Goal: Task Accomplishment & Management: Manage account settings

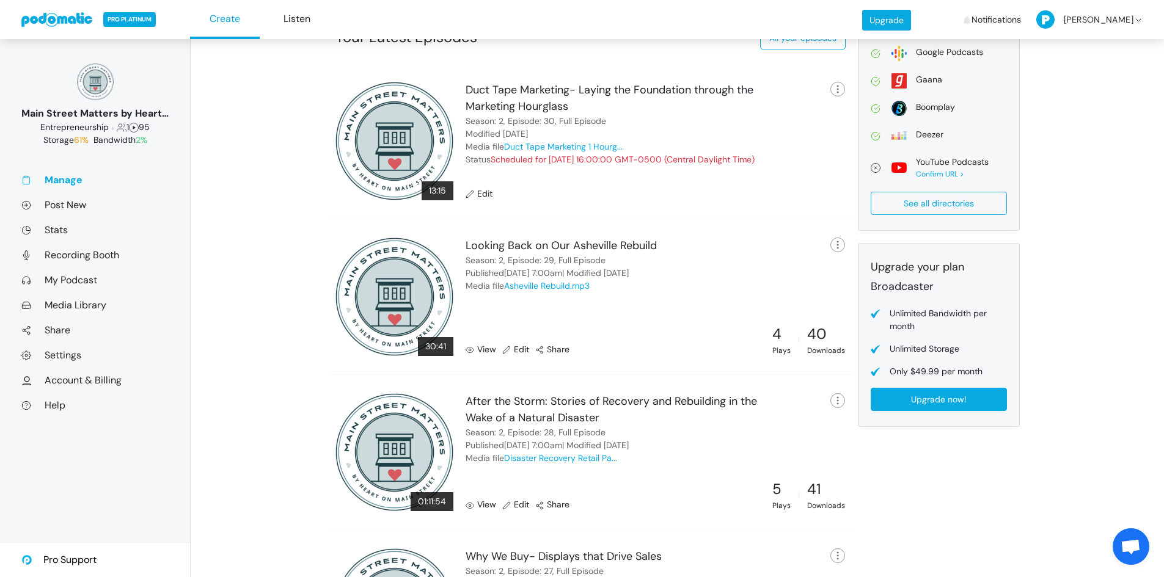
scroll to position [336, 0]
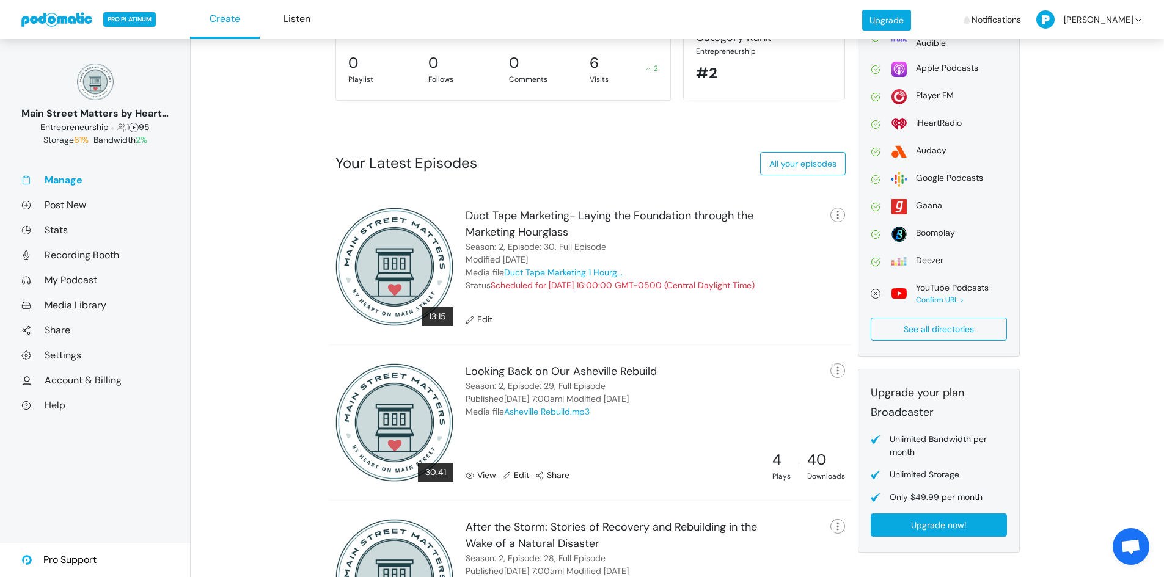
click at [484, 319] on link "Edit" at bounding box center [478, 319] width 27 height 13
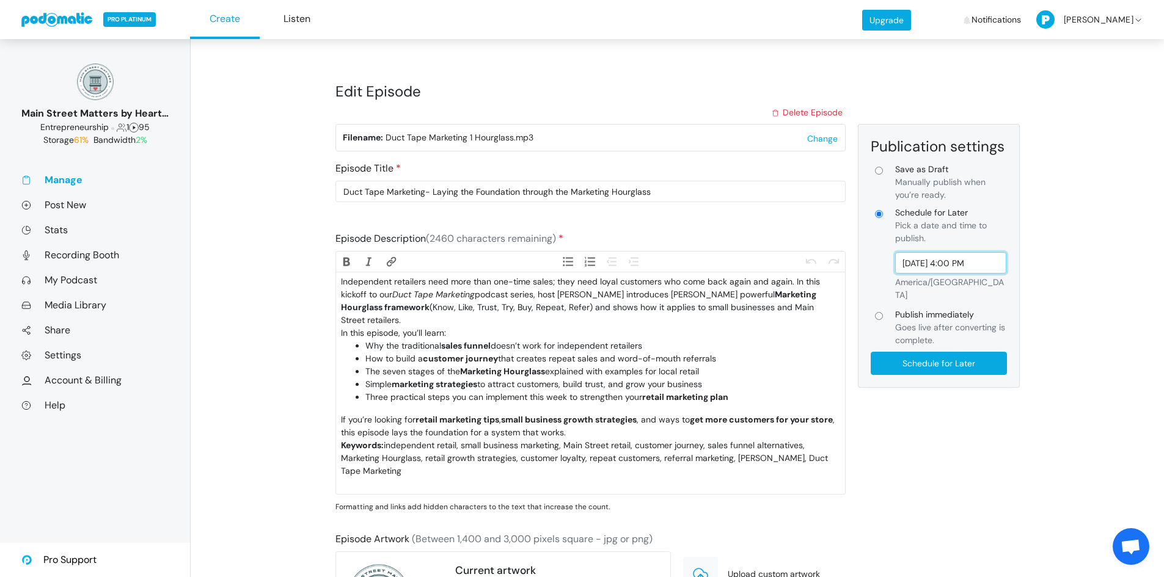
click at [983, 263] on input "Aug 25, 2025 4:00 PM" at bounding box center [951, 262] width 112 height 21
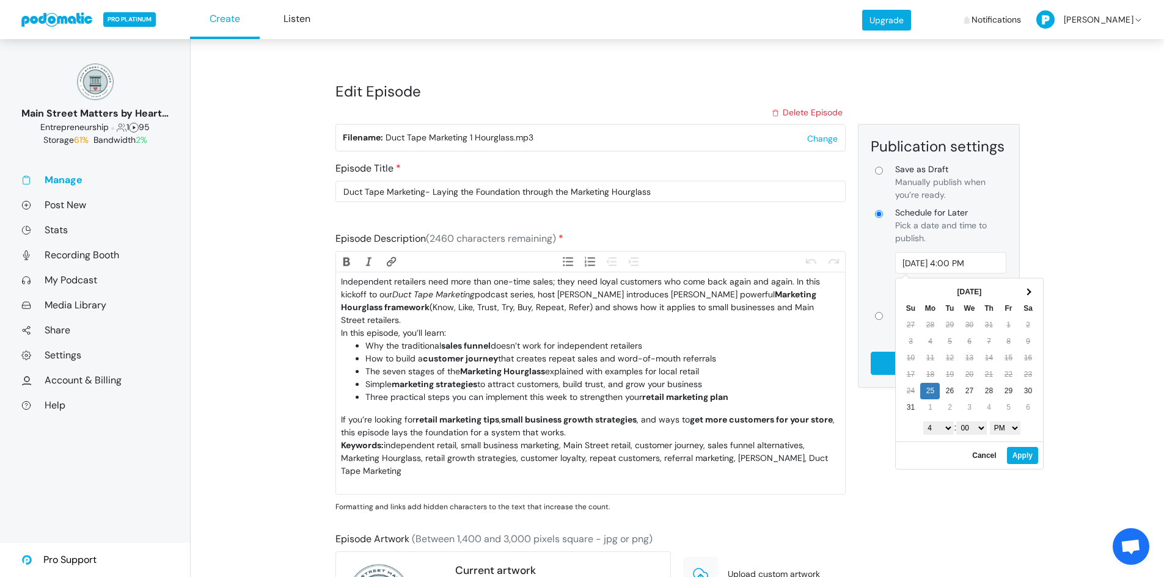
click at [946, 426] on select "1 2 3 4 5 6 7 8 9 10 11 12" at bounding box center [938, 427] width 31 height 13
click at [1019, 428] on select "AM PM" at bounding box center [1005, 427] width 31 height 13
type input "Aug 25, 2025 9:00 AM"
click at [1076, 264] on div "Edit Episode Delete Episode Delete episode × Are you sure you want to delete th…" at bounding box center [677, 456] width 973 height 835
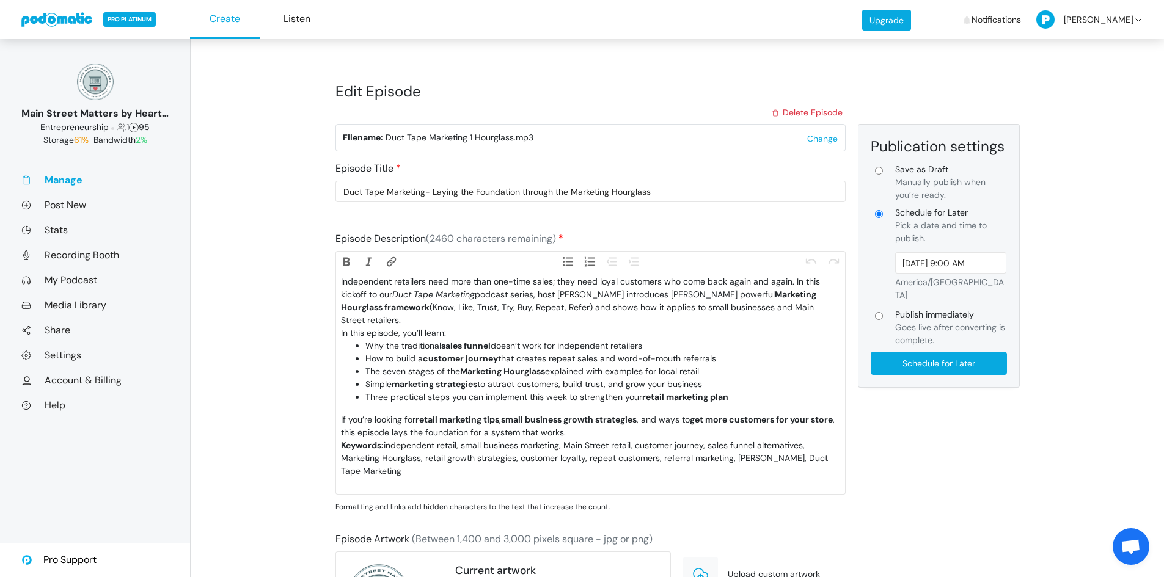
click at [879, 312] on input "Publish immediately Goes live after converting is complete." at bounding box center [879, 316] width 8 height 8
radio input "true"
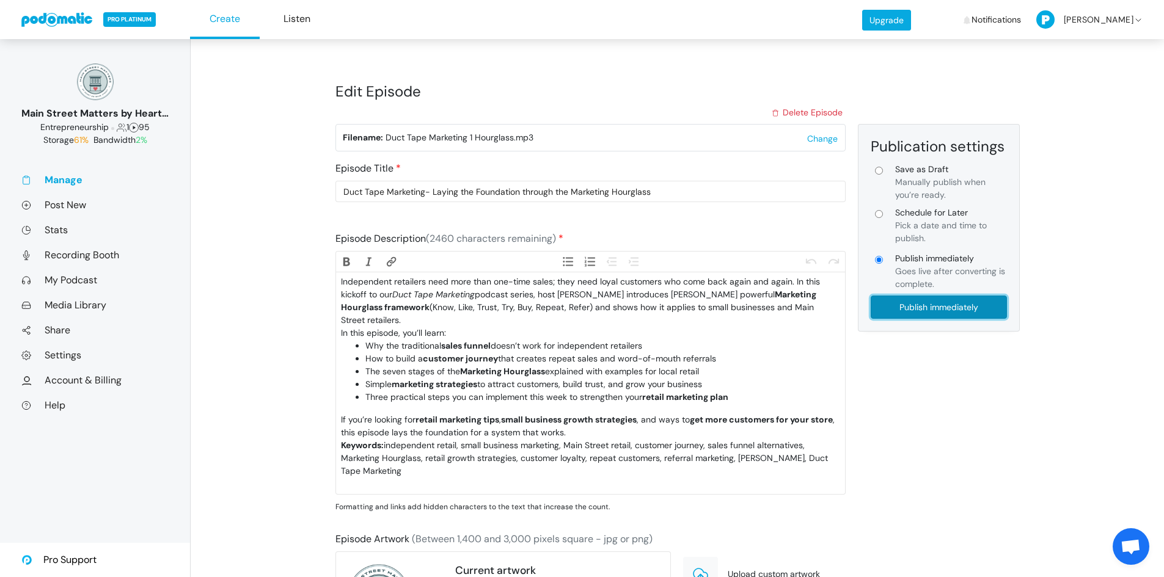
click at [903, 307] on input "Publish immediately" at bounding box center [938, 307] width 136 height 23
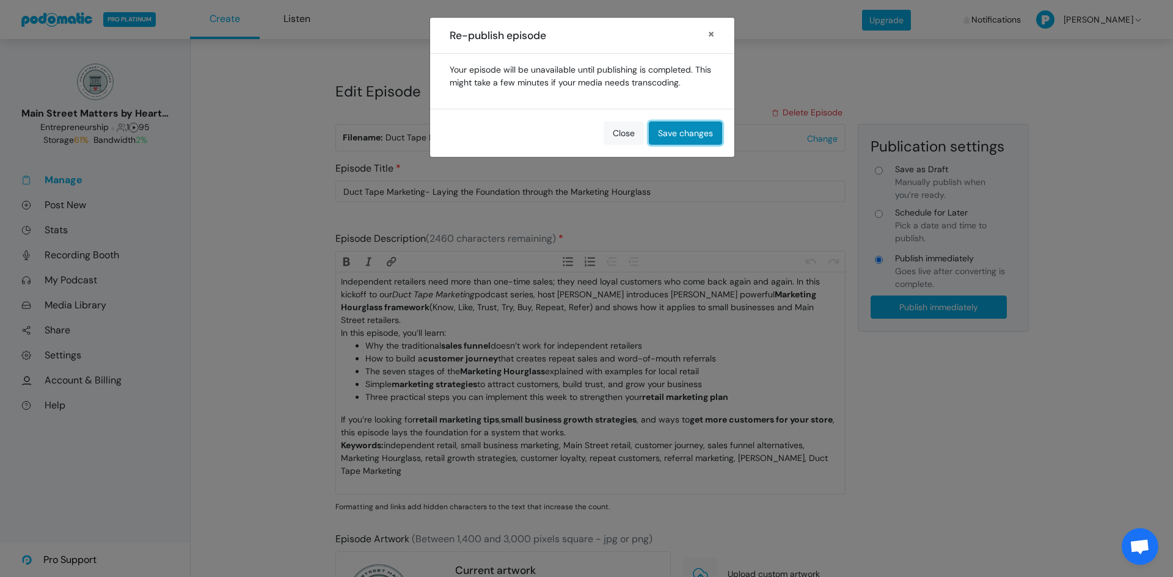
click at [704, 134] on button "Save changes" at bounding box center [685, 133] width 73 height 23
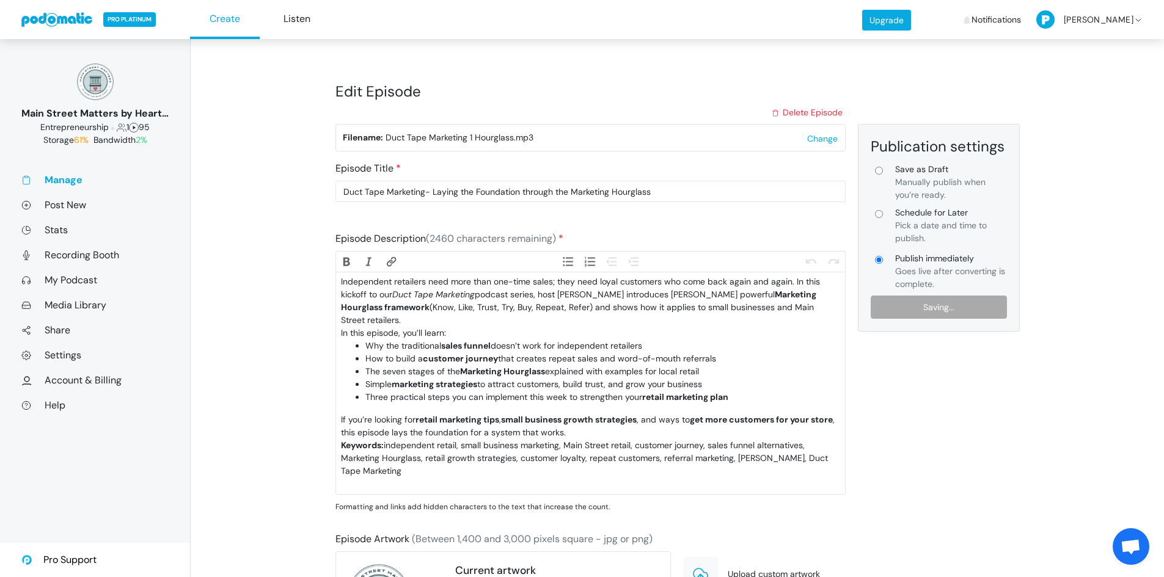
type input "Publish immediately"
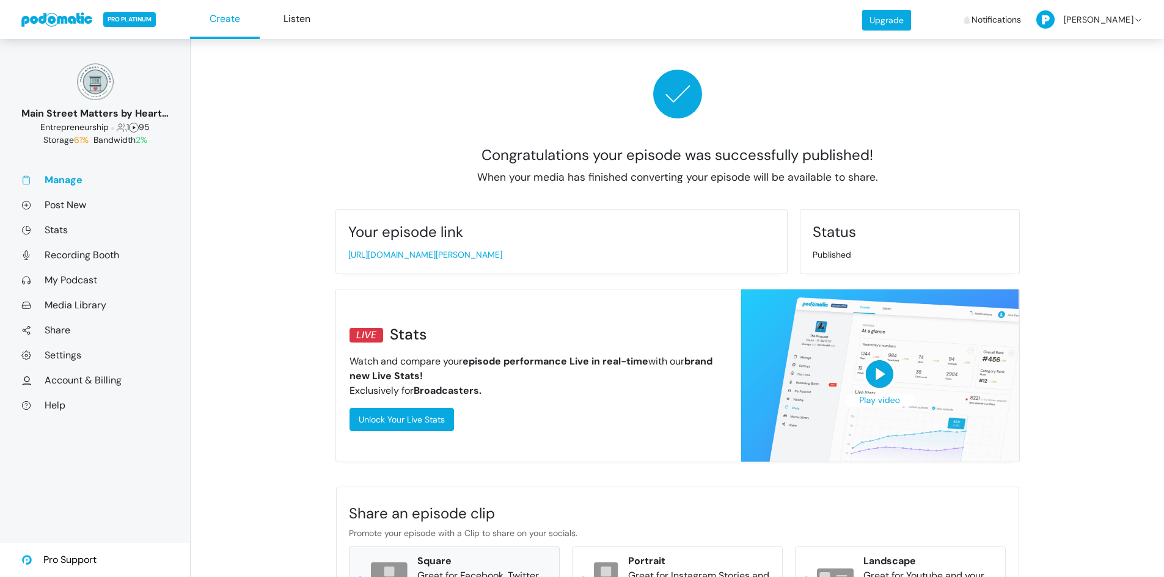
click at [62, 180] on link "Manage" at bounding box center [94, 179] width 147 height 13
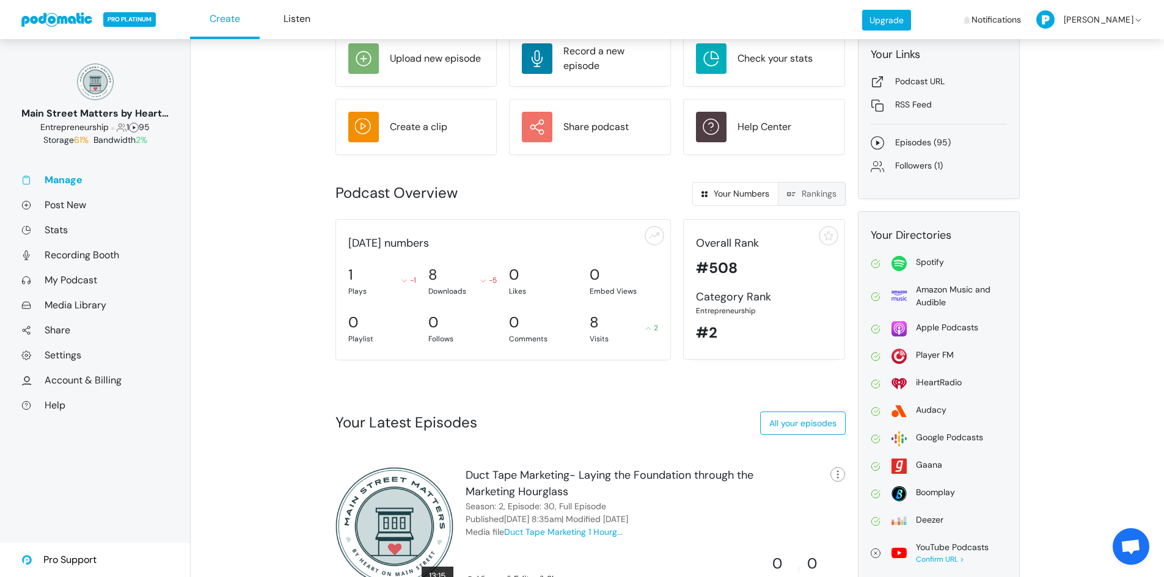
scroll to position [15, 0]
